Goal: Information Seeking & Learning: Learn about a topic

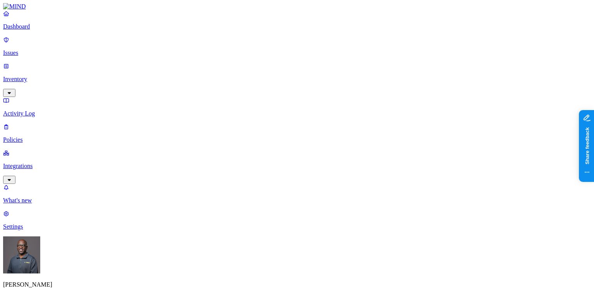
click at [60, 221] on html "Dashboard Issues Inventory Activity Log Policies Integrations What's new 1 Sett…" at bounding box center [297, 281] width 594 height 563
click at [47, 160] on html "Dashboard Issues Inventory Activity Log Policies Integrations What's new 1 Sett…" at bounding box center [297, 281] width 594 height 563
click at [40, 37] on html "Dashboard Issues Inventory Activity Log Policies Integrations What's new 1 Sett…" at bounding box center [297, 281] width 594 height 563
click at [38, 34] on html "Dashboard Issues Inventory Activity Log Policies Integrations What's new 1 Sett…" at bounding box center [297, 281] width 594 height 563
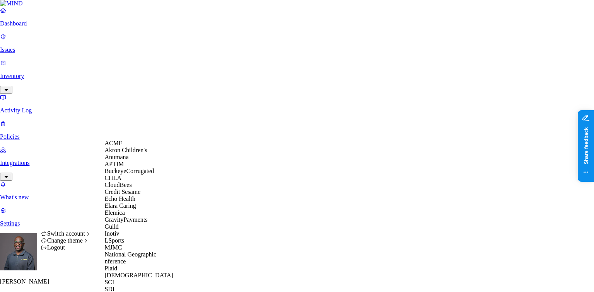
scroll to position [155, 0]
click at [136, 251] on span "National Geographic" at bounding box center [130, 254] width 52 height 7
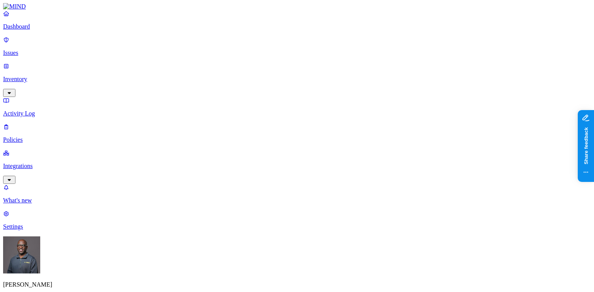
click at [27, 163] on p "Integrations" at bounding box center [297, 166] width 588 height 7
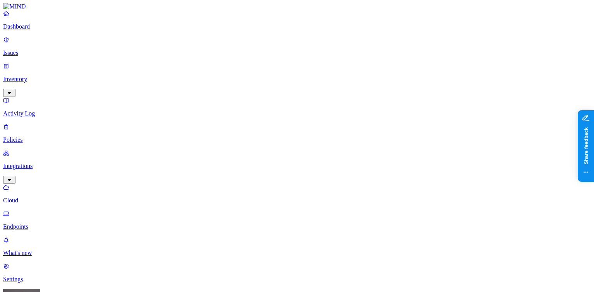
drag, startPoint x: 563, startPoint y: 68, endPoint x: 528, endPoint y: 2, distance: 75.3
click at [43, 76] on p "Inventory" at bounding box center [297, 79] width 588 height 7
drag, startPoint x: 30, startPoint y: 84, endPoint x: 31, endPoint y: 98, distance: 14.7
click at [30, 137] on p "Users" at bounding box center [297, 140] width 588 height 7
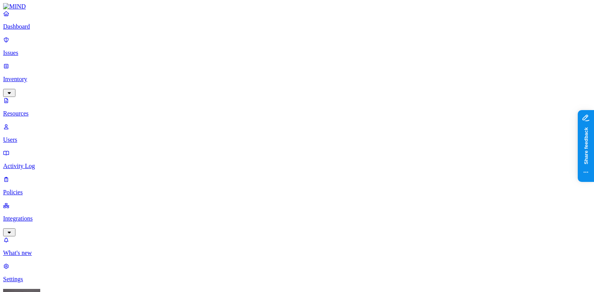
click at [30, 163] on p "Activity Log" at bounding box center [297, 166] width 588 height 7
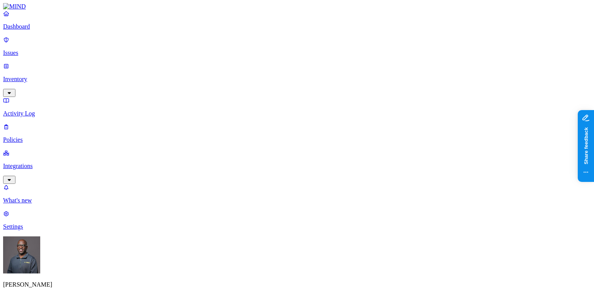
drag, startPoint x: 424, startPoint y: 42, endPoint x: 447, endPoint y: 36, distance: 24.4
click at [49, 163] on p "Integrations" at bounding box center [297, 166] width 588 height 7
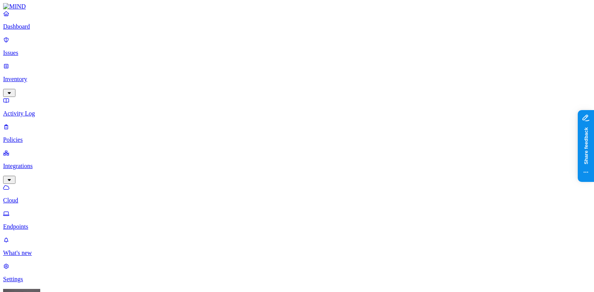
click at [45, 224] on p "Endpoints" at bounding box center [297, 227] width 588 height 7
click at [21, 30] on p "Dashboard" at bounding box center [297, 26] width 588 height 7
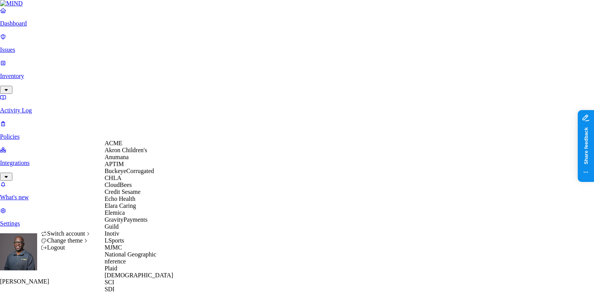
click at [121, 147] on span "ACME" at bounding box center [113, 143] width 18 height 7
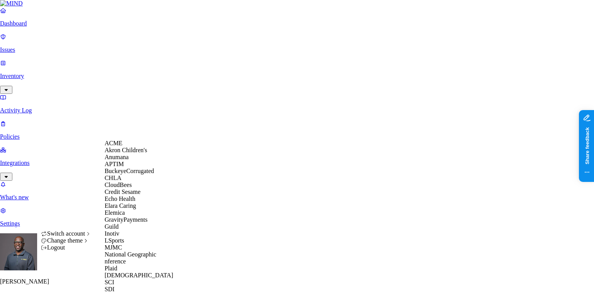
click at [117, 147] on span "ACME" at bounding box center [113, 143] width 18 height 7
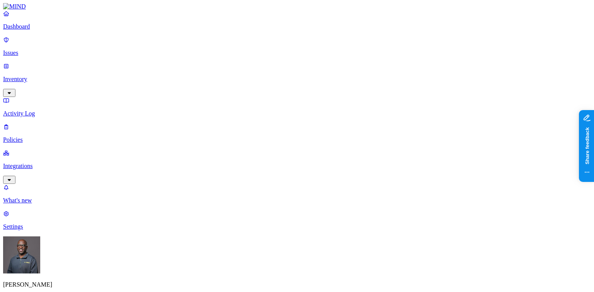
click at [31, 76] on p "Inventory" at bounding box center [297, 79] width 588 height 7
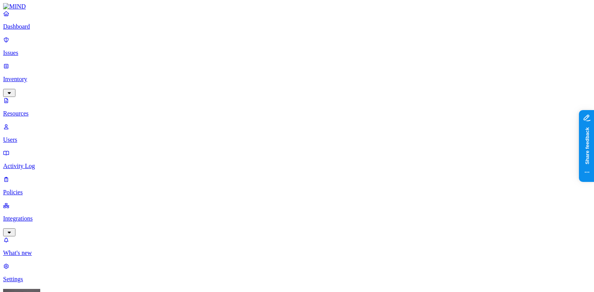
click at [28, 50] on p "Issues" at bounding box center [297, 53] width 588 height 7
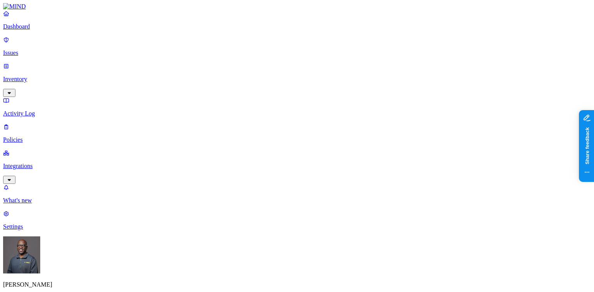
scroll to position [155, 0]
click at [63, 163] on p "Integrations" at bounding box center [297, 166] width 588 height 7
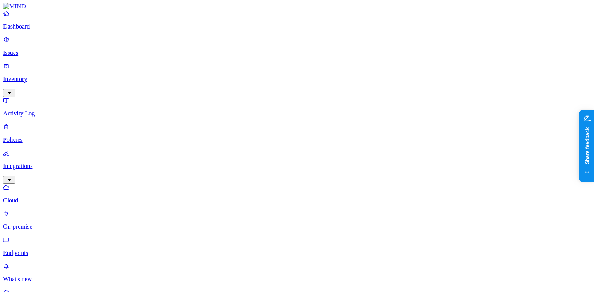
click at [34, 224] on p "On-premise" at bounding box center [297, 227] width 588 height 7
click at [36, 197] on p "Cloud" at bounding box center [297, 200] width 588 height 7
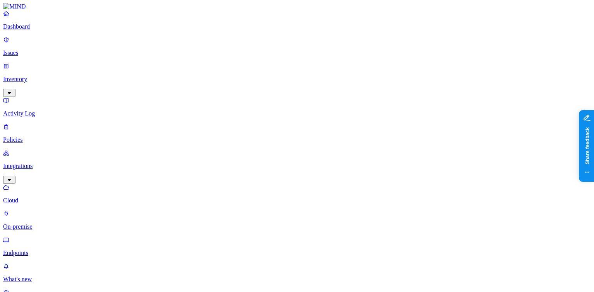
click at [32, 250] on p "Endpoints" at bounding box center [297, 253] width 588 height 7
click at [30, 30] on p "Dashboard" at bounding box center [297, 26] width 588 height 7
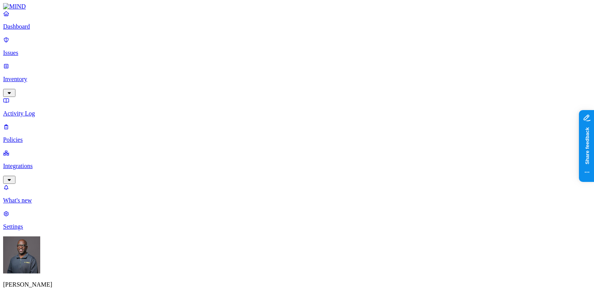
click at [37, 163] on p "Integrations" at bounding box center [297, 166] width 588 height 7
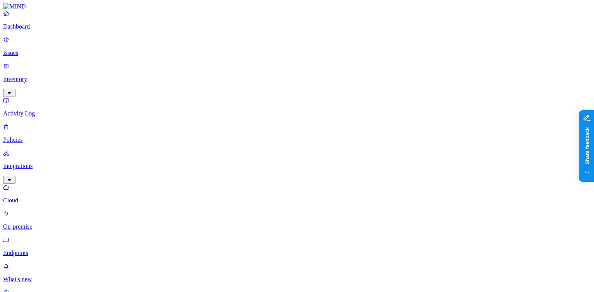
click at [40, 224] on p "On-premise" at bounding box center [297, 227] width 588 height 7
click at [38, 197] on p "Cloud" at bounding box center [297, 200] width 588 height 7
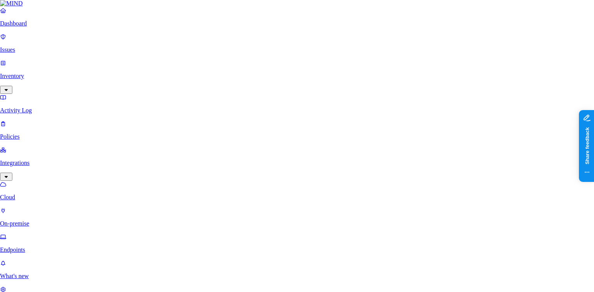
scroll to position [4, 0]
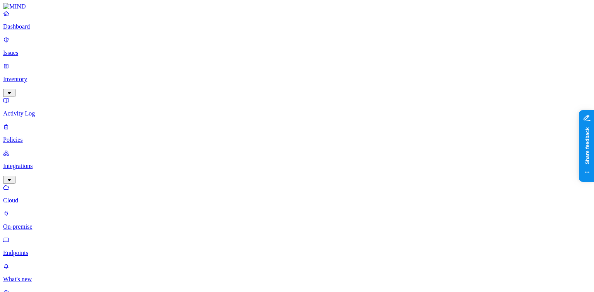
click at [39, 30] on p "Dashboard" at bounding box center [297, 26] width 588 height 7
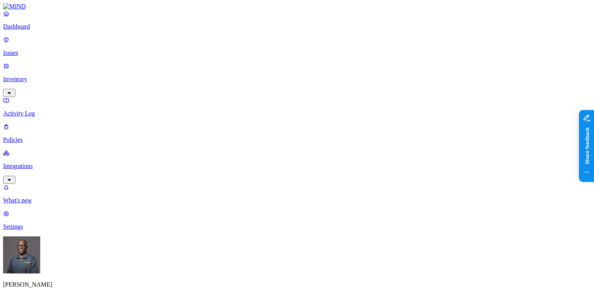
click at [46, 163] on p "Integrations" at bounding box center [297, 166] width 588 height 7
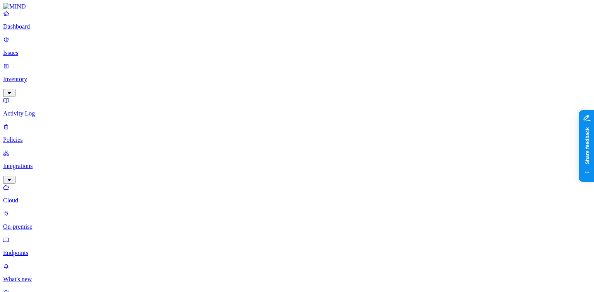
click at [33, 30] on p "Dashboard" at bounding box center [297, 26] width 588 height 7
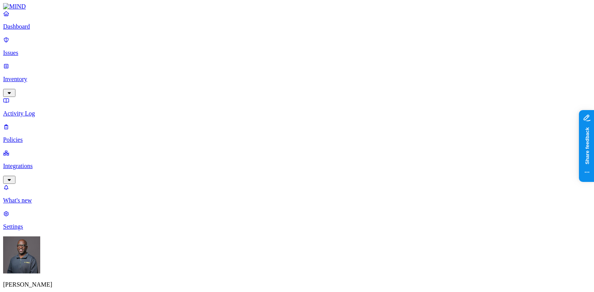
click at [44, 76] on p "Inventory" at bounding box center [297, 79] width 588 height 7
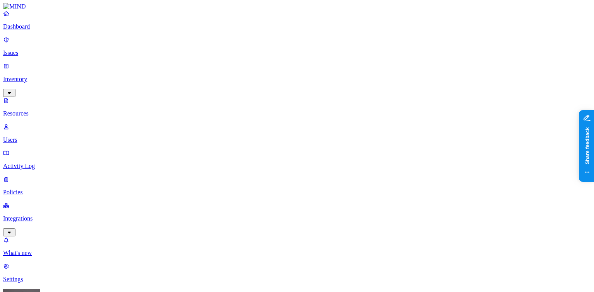
click at [381, 127] on button "button" at bounding box center [384, 128] width 6 height 2
click at [381, 156] on button "button" at bounding box center [384, 157] width 6 height 2
click at [29, 50] on p "Issues" at bounding box center [297, 53] width 588 height 7
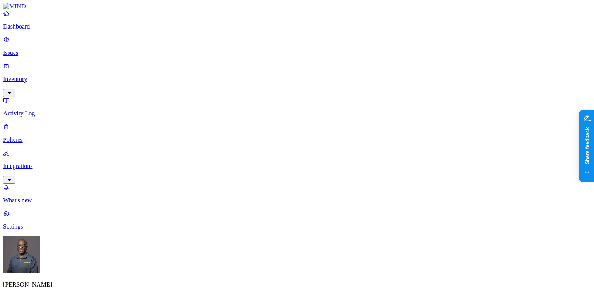
click at [29, 30] on p "Dashboard" at bounding box center [297, 26] width 588 height 7
drag, startPoint x: 176, startPoint y: 171, endPoint x: 209, endPoint y: 171, distance: 32.1
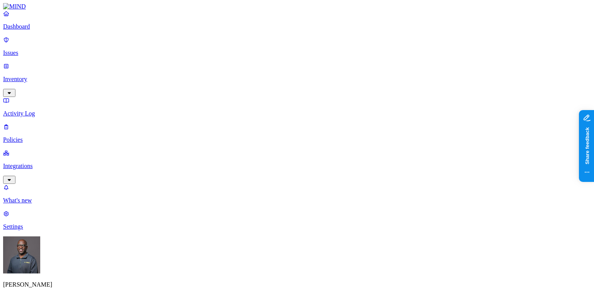
scroll to position [0, 0]
click at [23, 137] on p "Policies" at bounding box center [297, 140] width 588 height 7
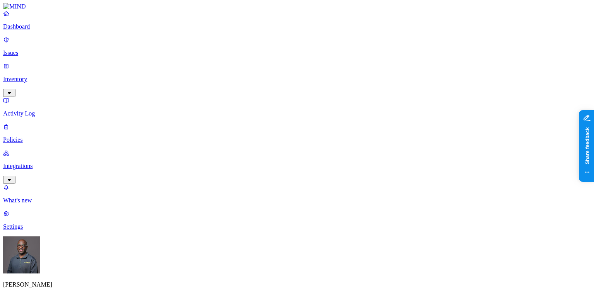
scroll to position [217, 0]
click at [273, 133] on label "Classification" at bounding box center [256, 130] width 34 height 7
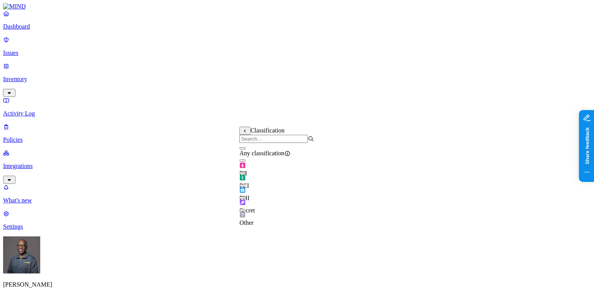
click at [246, 162] on button "button" at bounding box center [242, 161] width 6 height 2
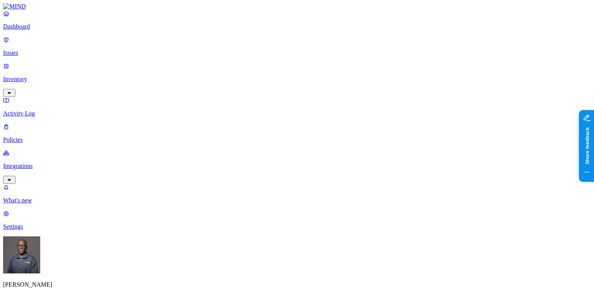
click at [260, 179] on label "External access" at bounding box center [249, 179] width 21 height 14
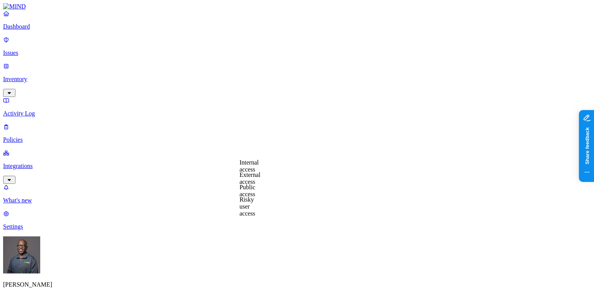
click at [257, 180] on label "External access" at bounding box center [249, 179] width 21 height 14
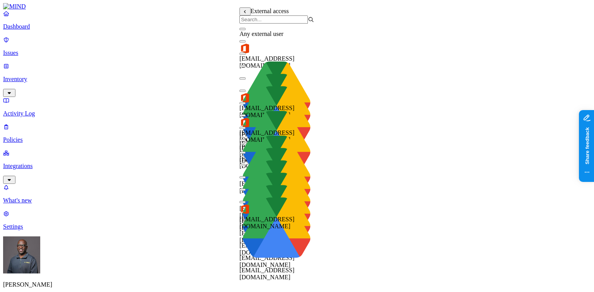
click at [246, 30] on button "button" at bounding box center [242, 29] width 6 height 2
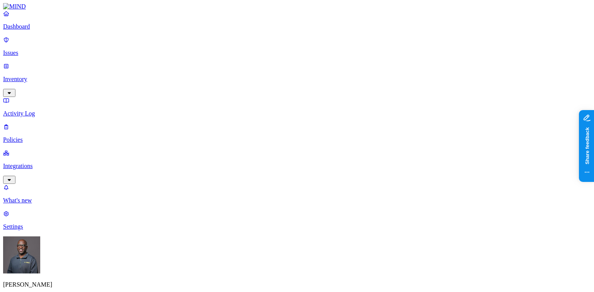
click at [265, 168] on label "Application type" at bounding box center [253, 168] width 29 height 14
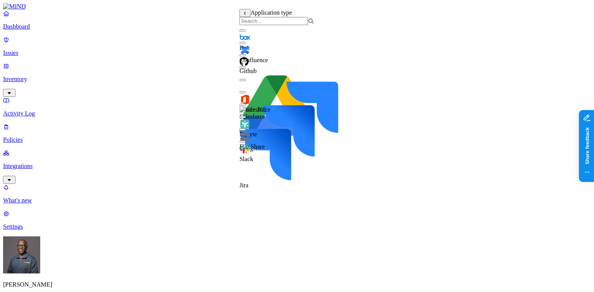
click at [250, 42] on div "Box" at bounding box center [276, 38] width 75 height 26
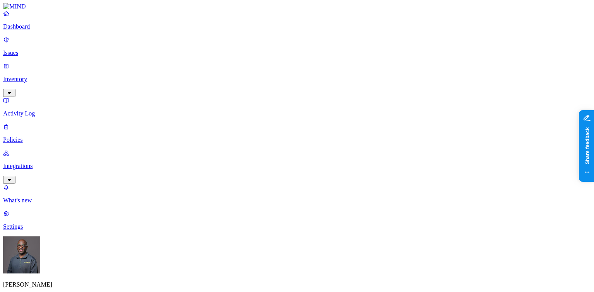
drag, startPoint x: 521, startPoint y: 138, endPoint x: 500, endPoint y: 109, distance: 35.5
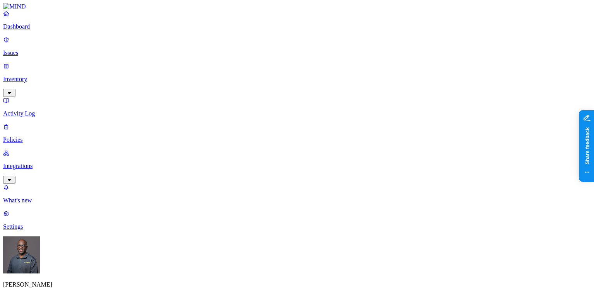
scroll to position [41, 0]
click at [34, 30] on p "Dashboard" at bounding box center [297, 26] width 588 height 7
click at [36, 137] on p "Policies" at bounding box center [297, 140] width 588 height 7
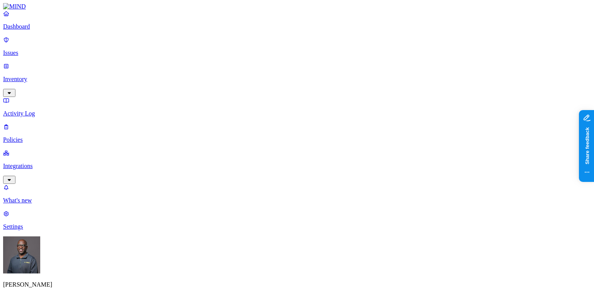
click at [174, 64] on button "button" at bounding box center [177, 65] width 6 height 2
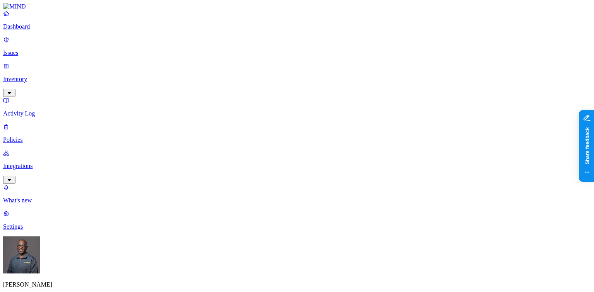
click at [273, 133] on label "Classification" at bounding box center [256, 130] width 34 height 7
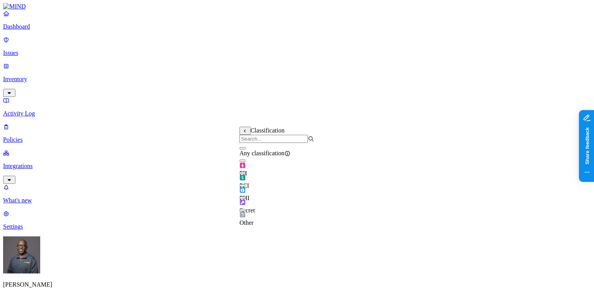
click at [246, 162] on button "button" at bounding box center [242, 161] width 6 height 2
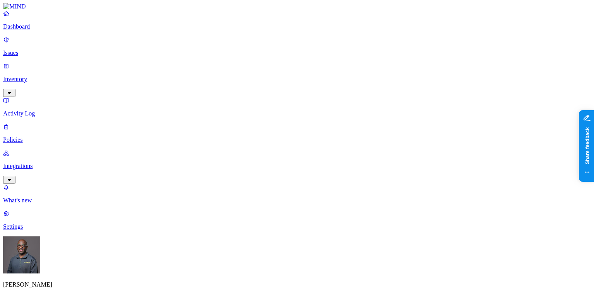
click at [273, 179] on label "Web Domain" at bounding box center [263, 179] width 20 height 14
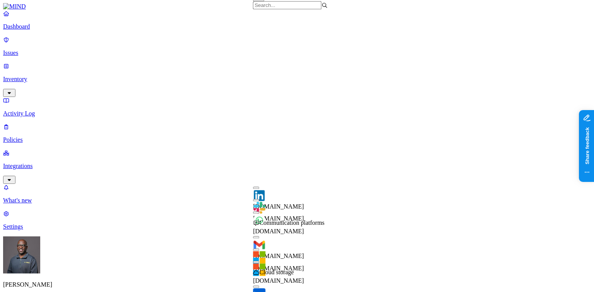
scroll to position [248, 0]
click at [259, 286] on button "button" at bounding box center [256, 287] width 6 height 2
drag, startPoint x: 422, startPoint y: 144, endPoint x: 407, endPoint y: 143, distance: 15.5
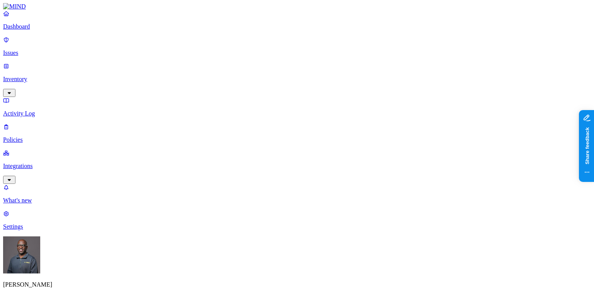
click at [275, 201] on label "Web Category" at bounding box center [264, 199] width 23 height 14
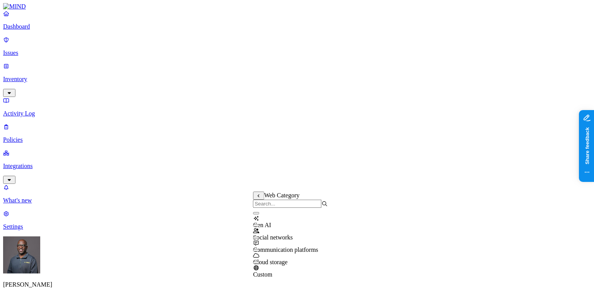
click at [259, 215] on button "button" at bounding box center [256, 213] width 6 height 2
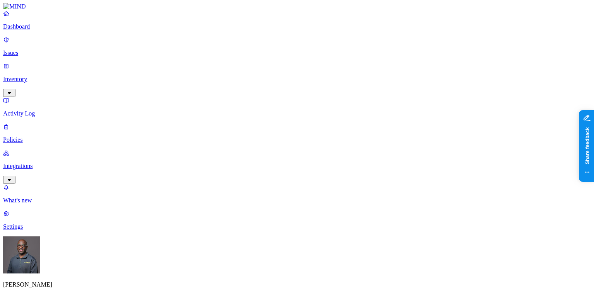
click at [271, 175] on label "Departments" at bounding box center [264, 172] width 32 height 7
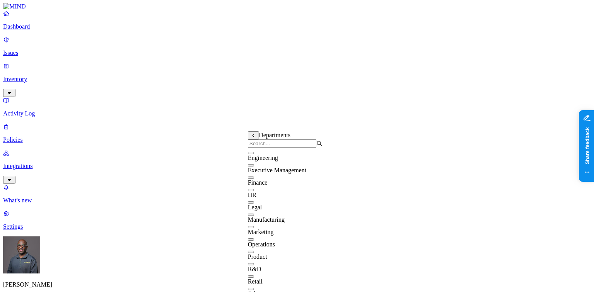
click at [254, 154] on button "button" at bounding box center [251, 153] width 6 height 2
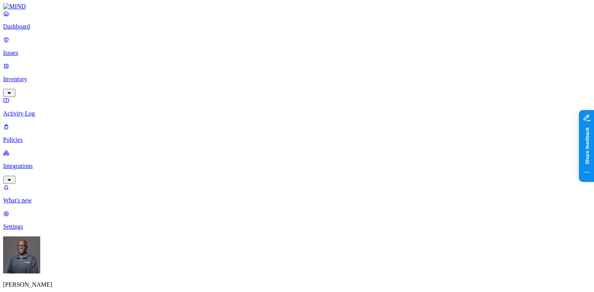
scroll to position [478, 0]
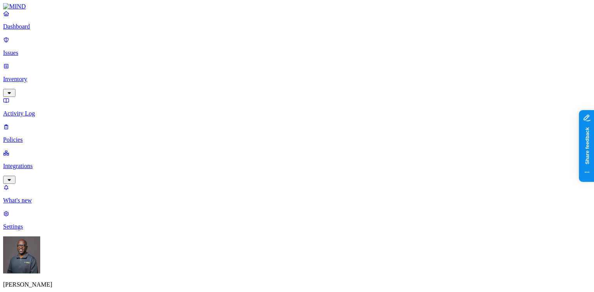
click at [38, 50] on p "Issues" at bounding box center [297, 53] width 588 height 7
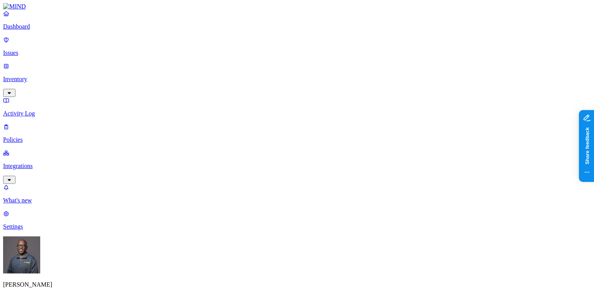
click at [25, 137] on p "Policies" at bounding box center [297, 140] width 588 height 7
click at [54, 163] on p "Integrations" at bounding box center [297, 166] width 588 height 7
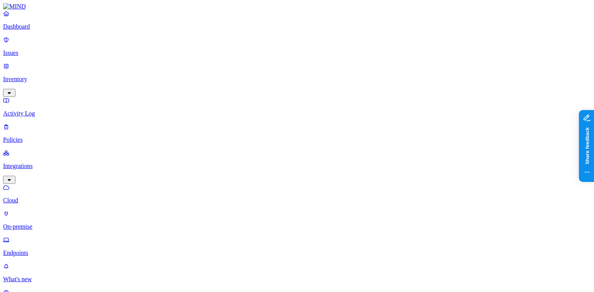
click at [40, 224] on p "On-premise" at bounding box center [297, 227] width 588 height 7
click at [33, 250] on p "Endpoints" at bounding box center [297, 253] width 588 height 7
click at [29, 30] on p "Dashboard" at bounding box center [297, 26] width 588 height 7
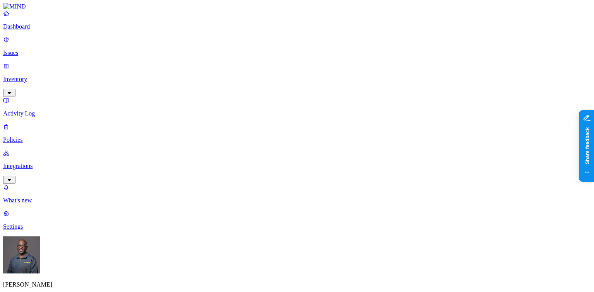
click at [33, 137] on p "Policies" at bounding box center [297, 140] width 588 height 7
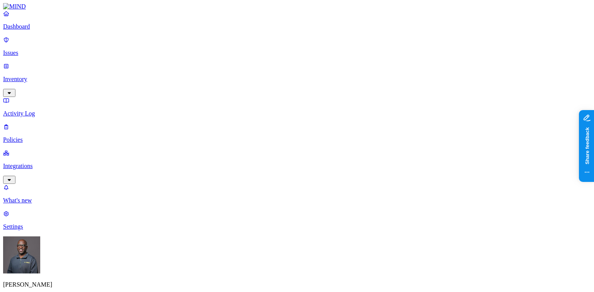
click at [34, 30] on p "Dashboard" at bounding box center [297, 26] width 588 height 7
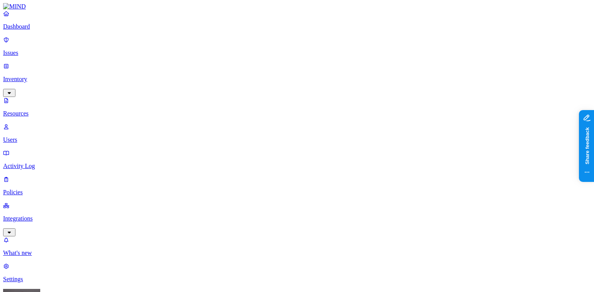
click at [25, 30] on p "Dashboard" at bounding box center [297, 26] width 588 height 7
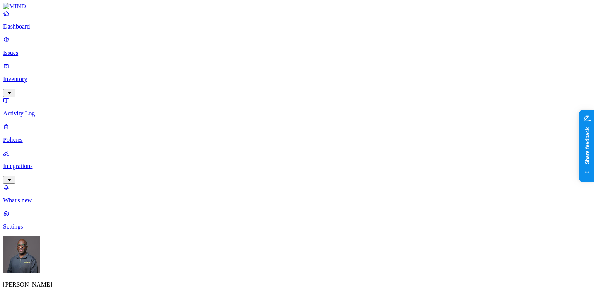
click at [34, 51] on p "Issues" at bounding box center [297, 53] width 588 height 7
click at [27, 163] on p "Integrations" at bounding box center [297, 166] width 588 height 7
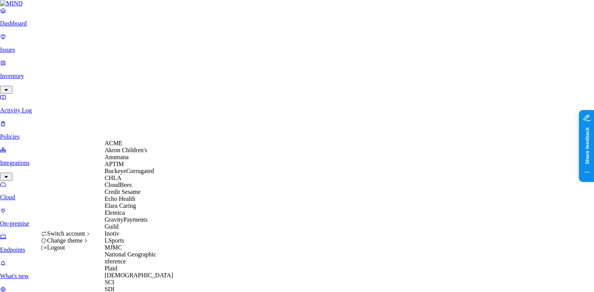
scroll to position [31, 0]
click at [121, 202] on span "Echo Health" at bounding box center [119, 199] width 31 height 7
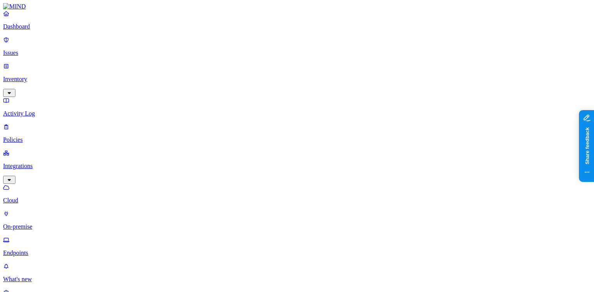
click at [39, 250] on p "Endpoints" at bounding box center [297, 253] width 588 height 7
click at [39, 224] on p "On-premise" at bounding box center [297, 227] width 588 height 7
click at [37, 250] on p "Endpoints" at bounding box center [297, 253] width 588 height 7
click at [34, 30] on p "Dashboard" at bounding box center [297, 26] width 588 height 7
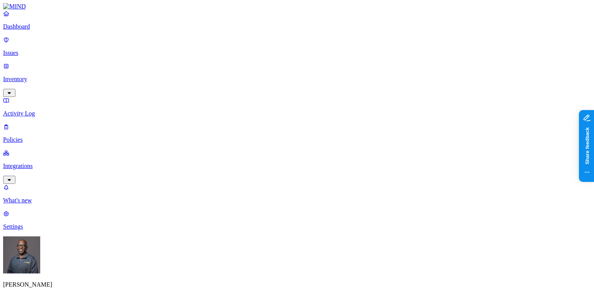
click at [30, 76] on p "Inventory" at bounding box center [297, 79] width 588 height 7
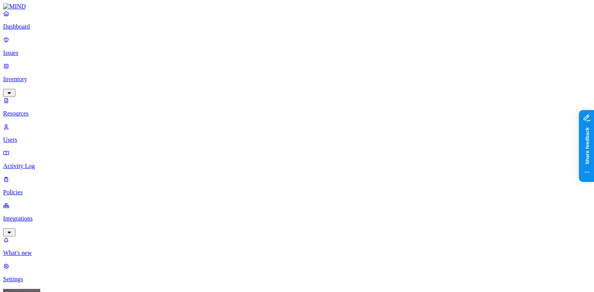
drag, startPoint x: 196, startPoint y: 42, endPoint x: 243, endPoint y: 46, distance: 46.9
drag, startPoint x: 242, startPoint y: 43, endPoint x: 296, endPoint y: 48, distance: 54.0
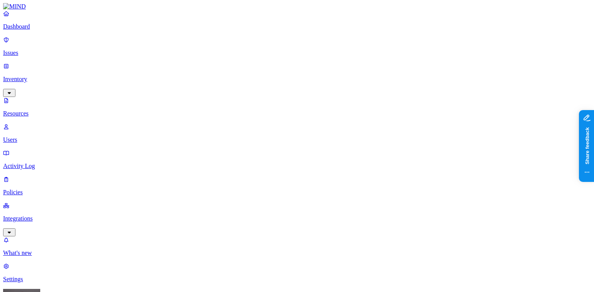
drag, startPoint x: 296, startPoint y: 45, endPoint x: 382, endPoint y: 46, distance: 85.5
drag, startPoint x: 313, startPoint y: 43, endPoint x: 367, endPoint y: 42, distance: 54.2
drag, startPoint x: 124, startPoint y: 26, endPoint x: 94, endPoint y: 23, distance: 30.3
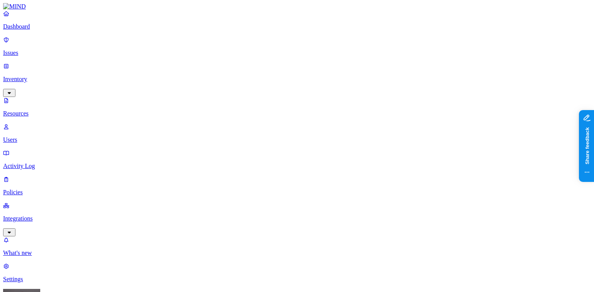
drag, startPoint x: 118, startPoint y: 26, endPoint x: 86, endPoint y: 24, distance: 32.2
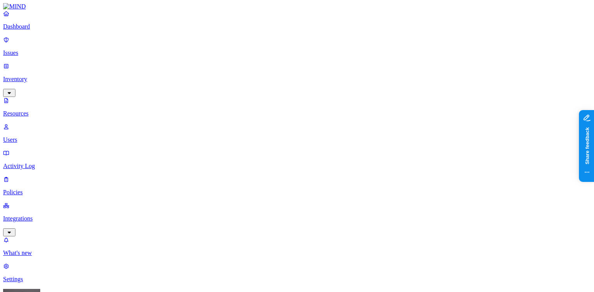
drag, startPoint x: 118, startPoint y: 29, endPoint x: 90, endPoint y: 21, distance: 29.8
type input "data loss"
click at [32, 137] on p "Users" at bounding box center [297, 140] width 588 height 7
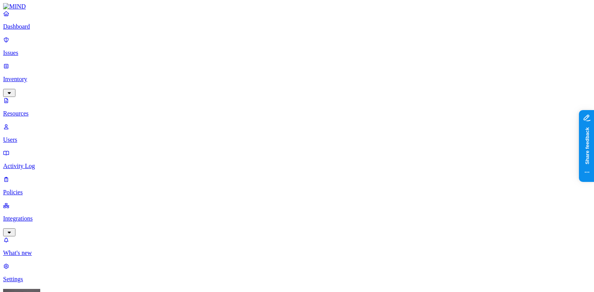
click at [30, 163] on p "Activity Log" at bounding box center [297, 166] width 588 height 7
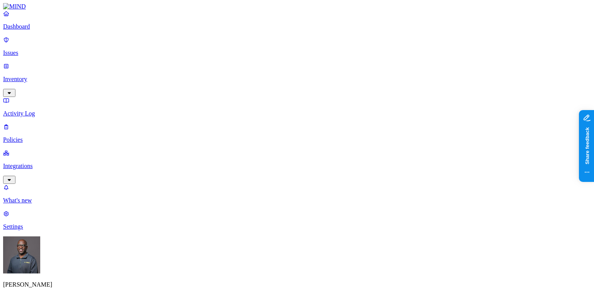
click at [26, 30] on p "Dashboard" at bounding box center [297, 26] width 588 height 7
drag, startPoint x: 450, startPoint y: 200, endPoint x: 492, endPoint y: 191, distance: 43.2
